Goal: Check status

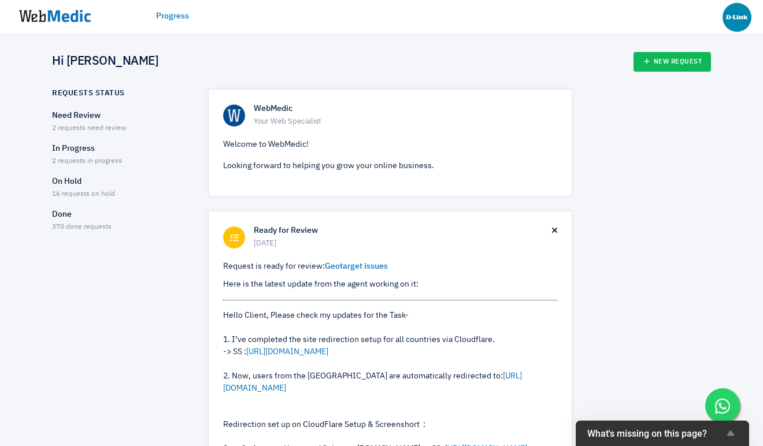
click at [77, 120] on p "Need Review" at bounding box center [120, 116] width 136 height 12
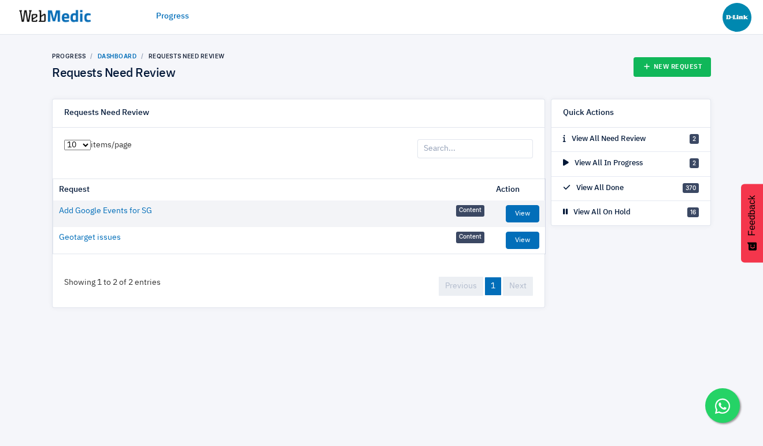
click at [113, 58] on link "Dashboard" at bounding box center [117, 56] width 39 height 7
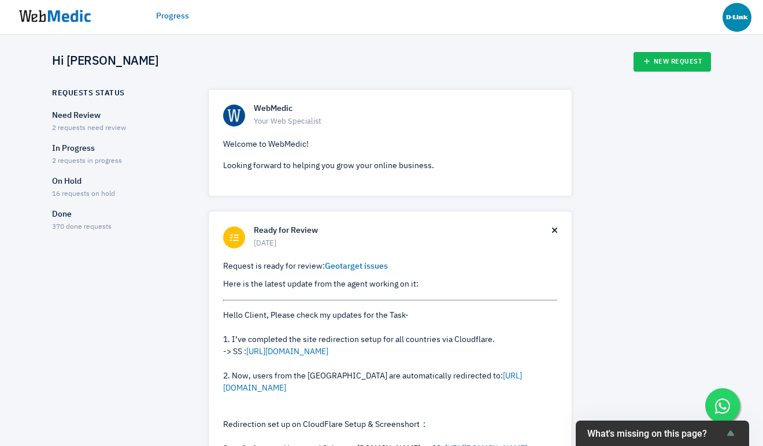
click at [88, 151] on p "In Progress" at bounding box center [120, 149] width 136 height 12
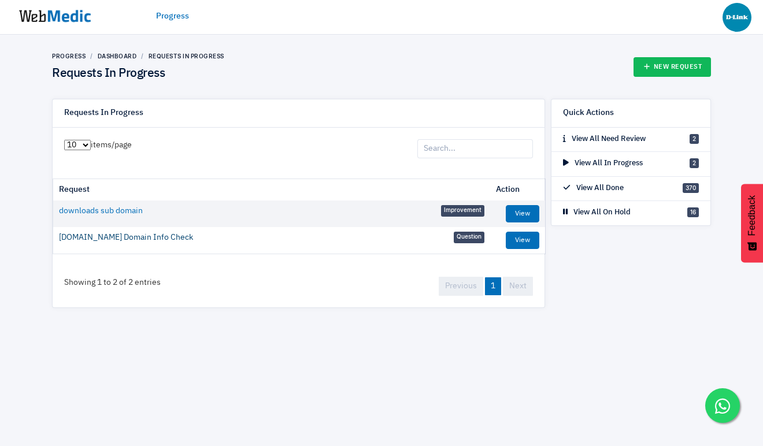
click at [134, 237] on link "www.dlink.com.sg Domain Info Check" at bounding box center [126, 238] width 134 height 12
